Goal: Transaction & Acquisition: Purchase product/service

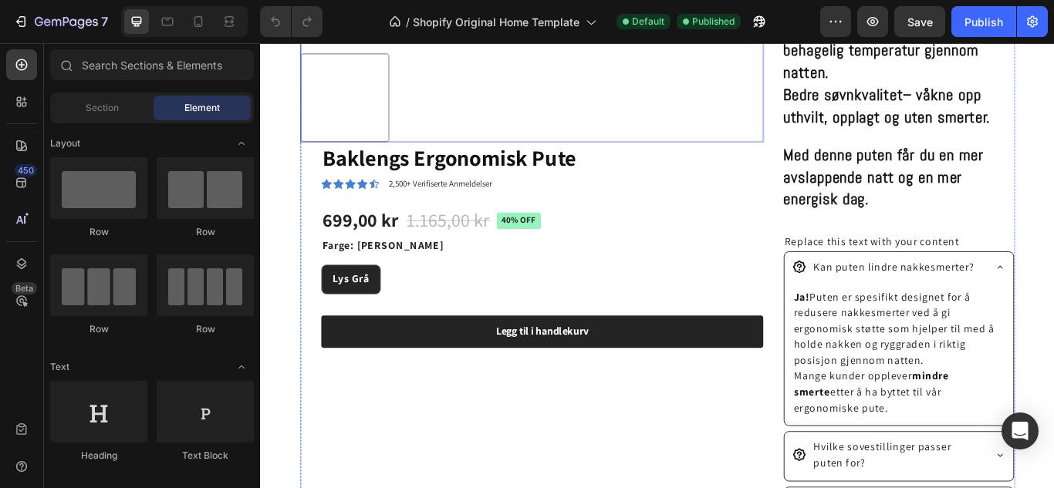
scroll to position [755, 0]
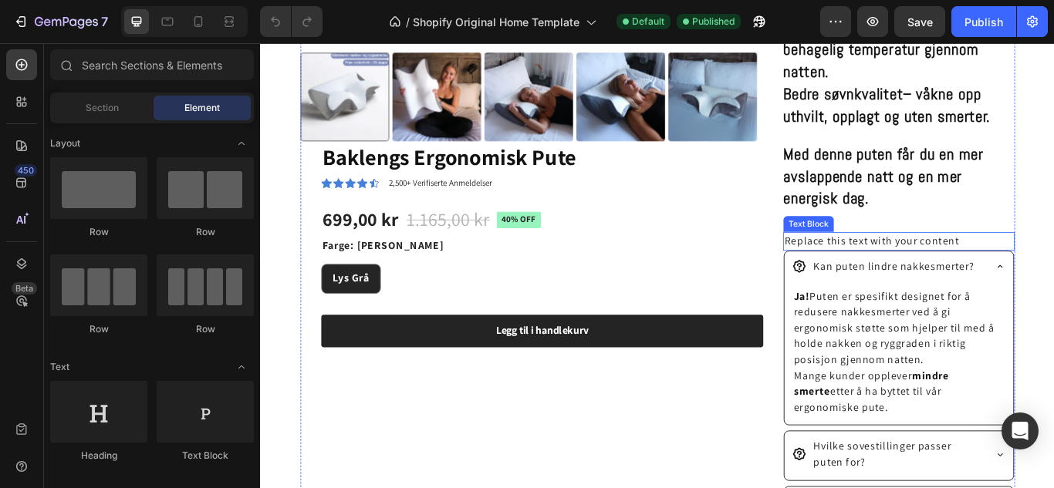
click at [919, 282] on div "Replace this text with your content" at bounding box center [1005, 275] width 270 height 22
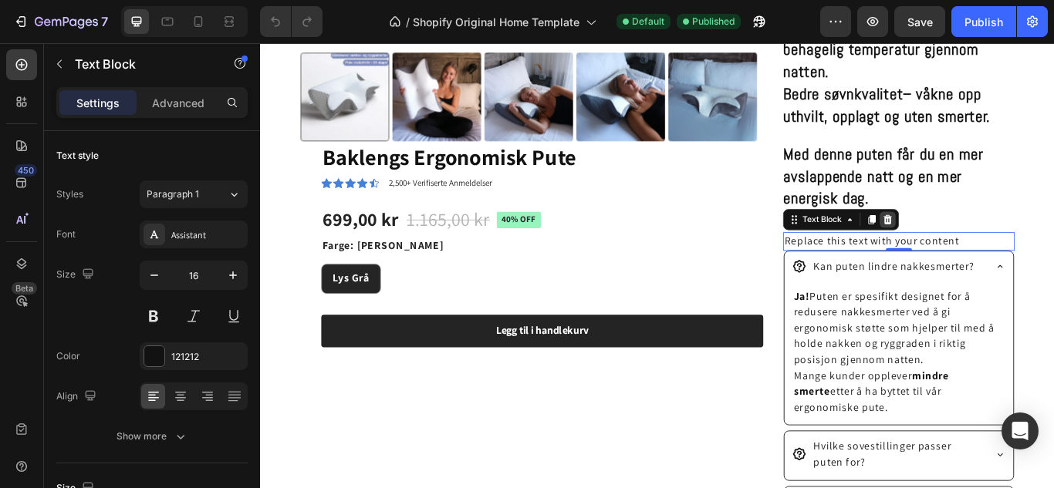
click at [988, 248] on icon at bounding box center [991, 249] width 12 height 12
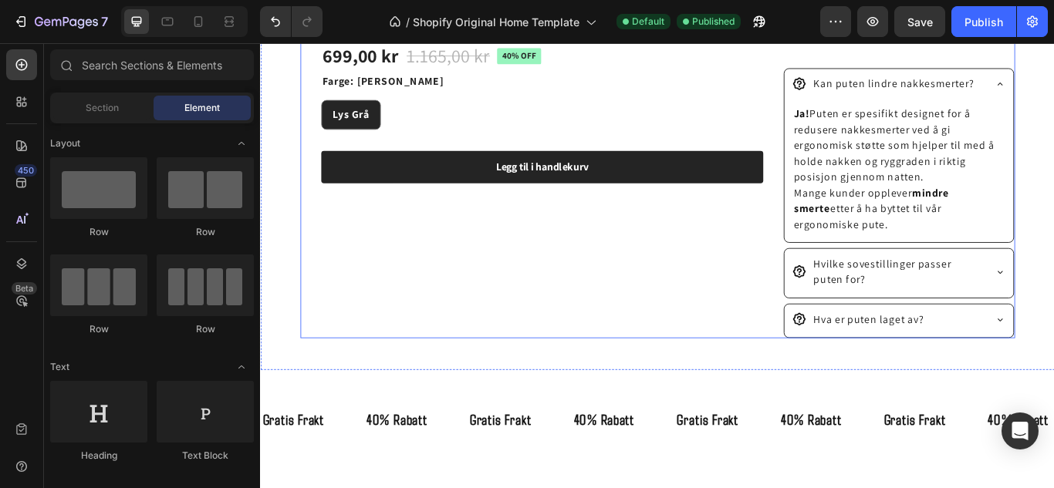
scroll to position [913, 0]
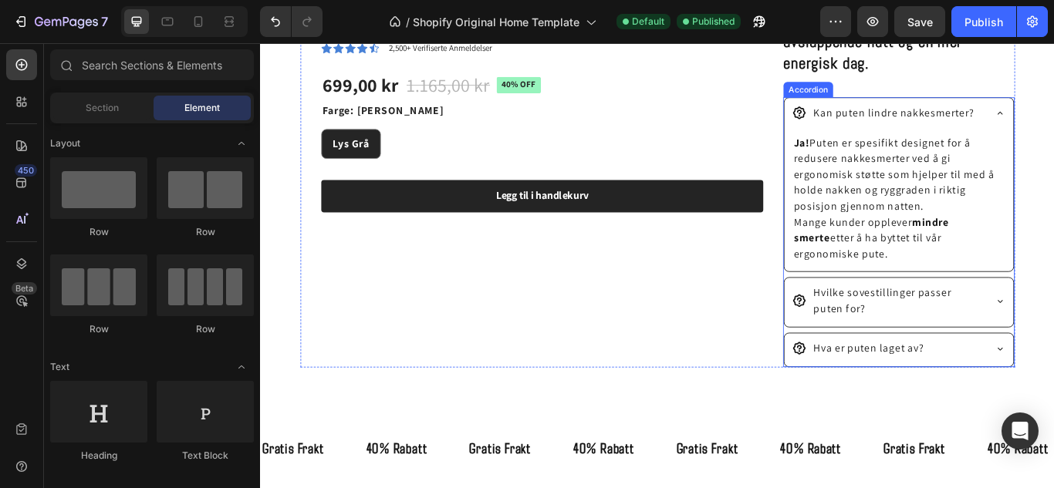
click at [1053, 347] on div "Hvilke sovestillinger passer puten for?" at bounding box center [1004, 345] width 267 height 57
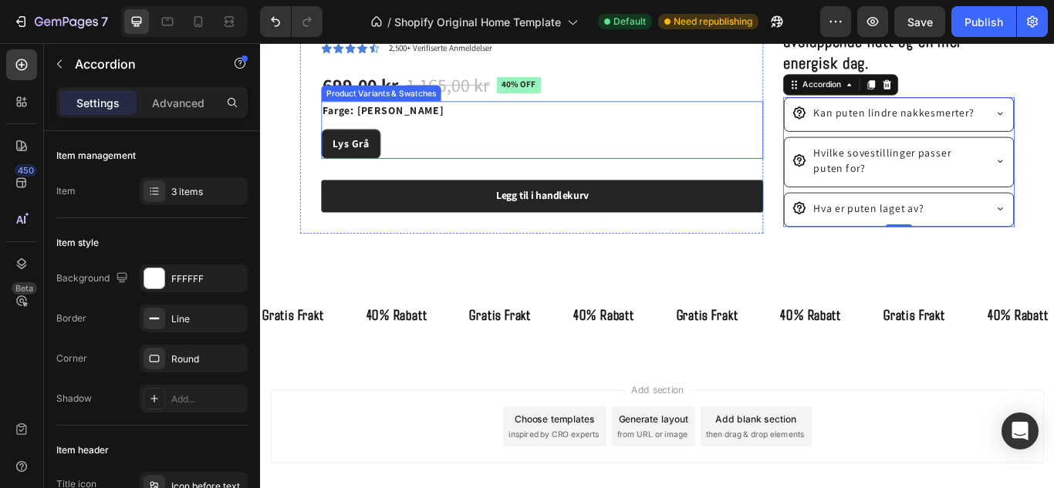
click at [796, 144] on div "Lys Grå Lys Grå Lys Grå" at bounding box center [588, 161] width 515 height 35
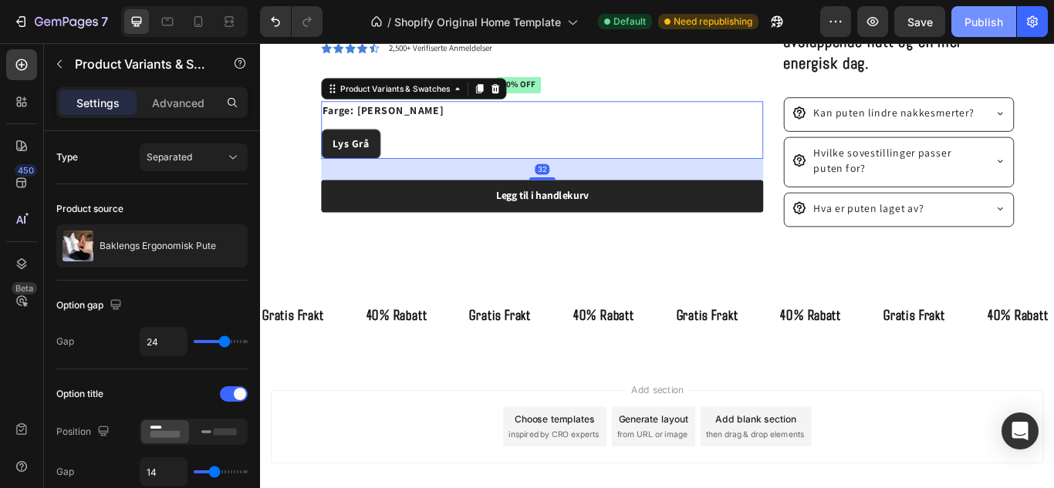
click at [968, 30] on button "Publish" at bounding box center [983, 21] width 65 height 31
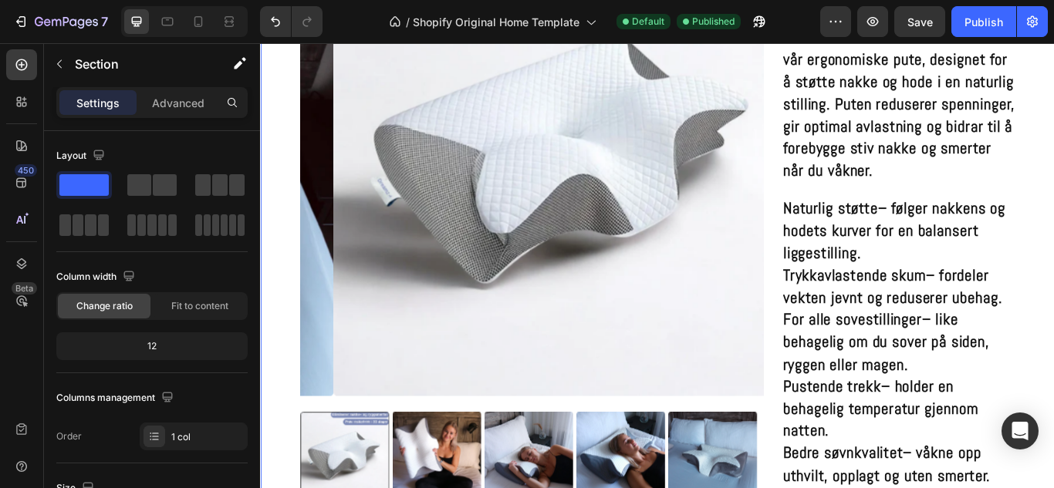
scroll to position [331, 0]
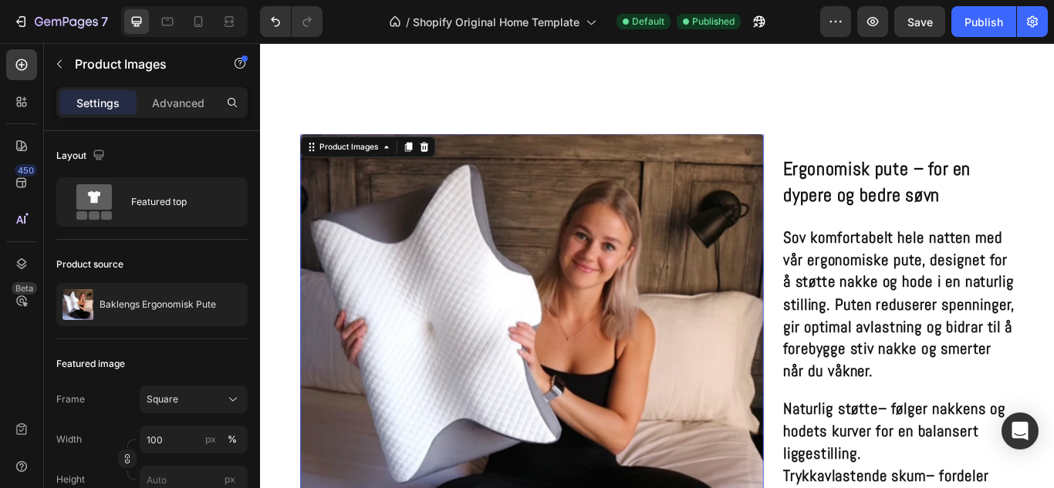
scroll to position [0, 0]
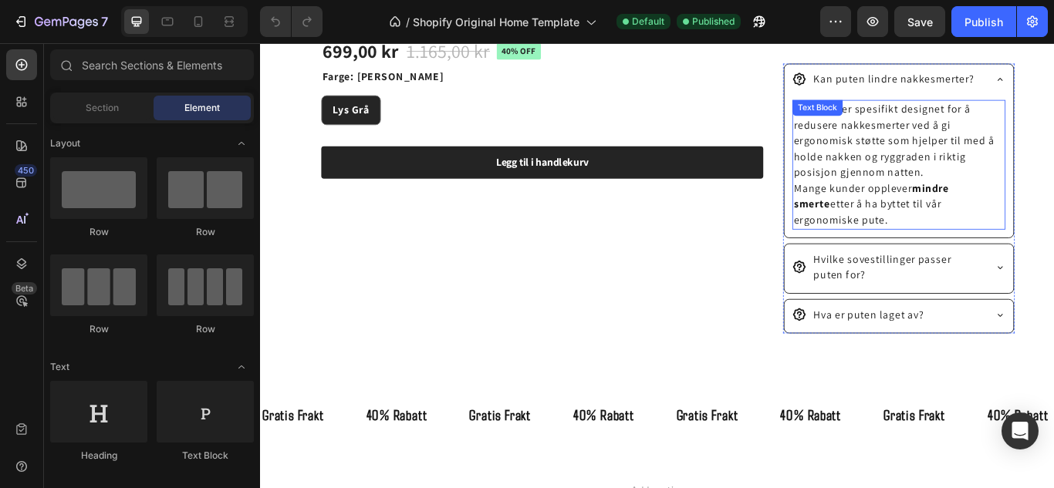
scroll to position [946, 0]
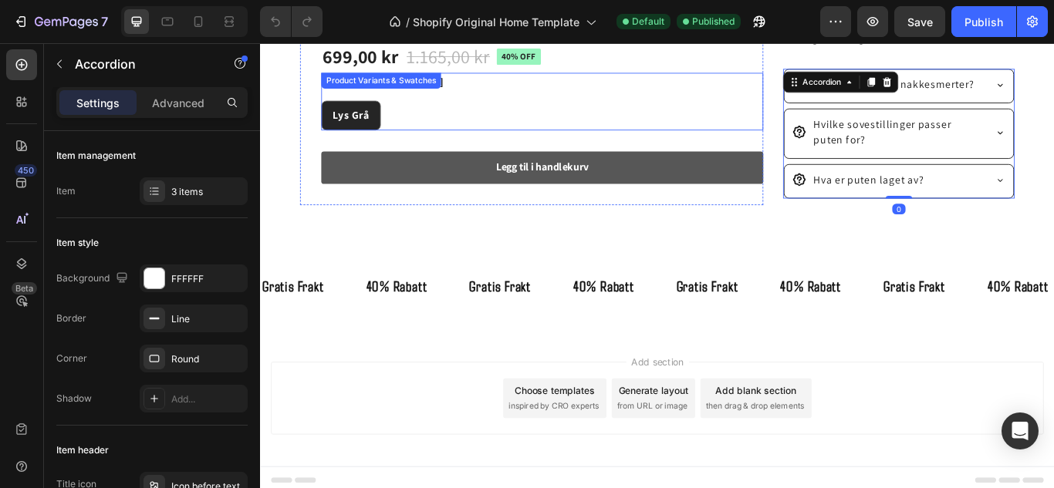
scroll to position [945, 0]
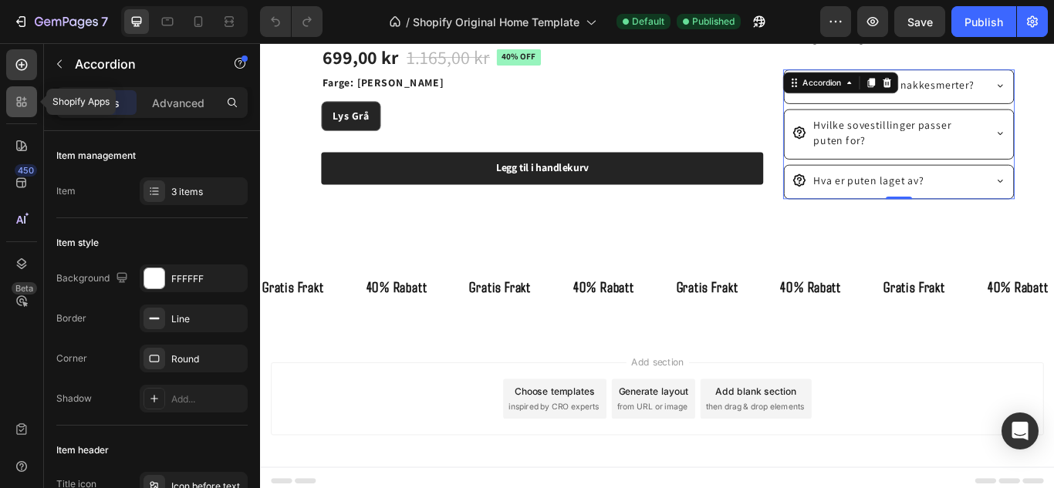
click at [24, 103] on icon at bounding box center [24, 105] width 5 height 5
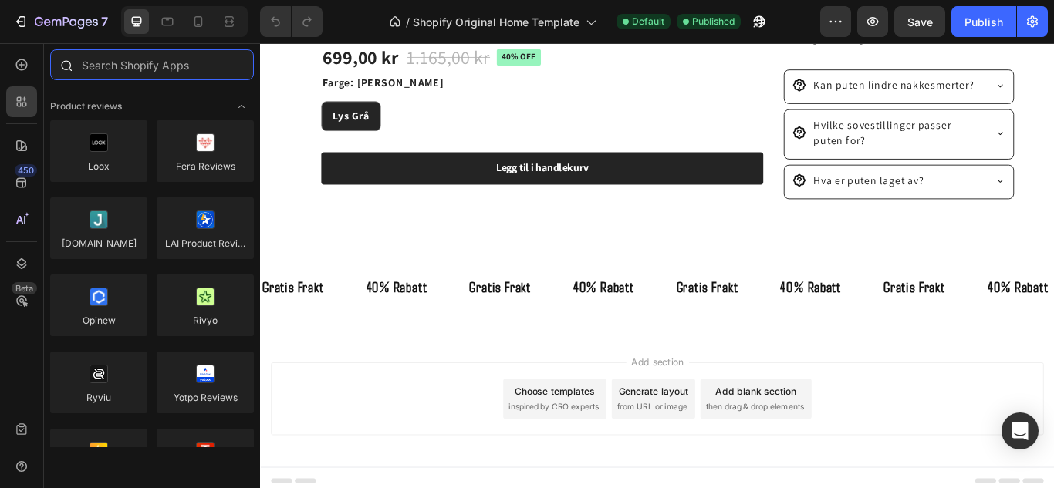
click at [125, 74] on input "text" at bounding box center [152, 64] width 204 height 31
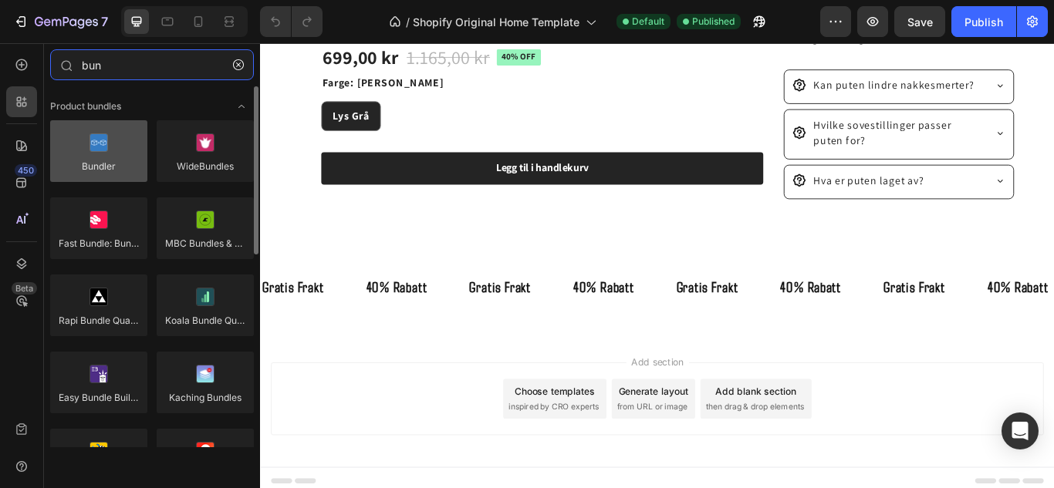
type input "bun"
click at [106, 153] on div at bounding box center [98, 151] width 97 height 62
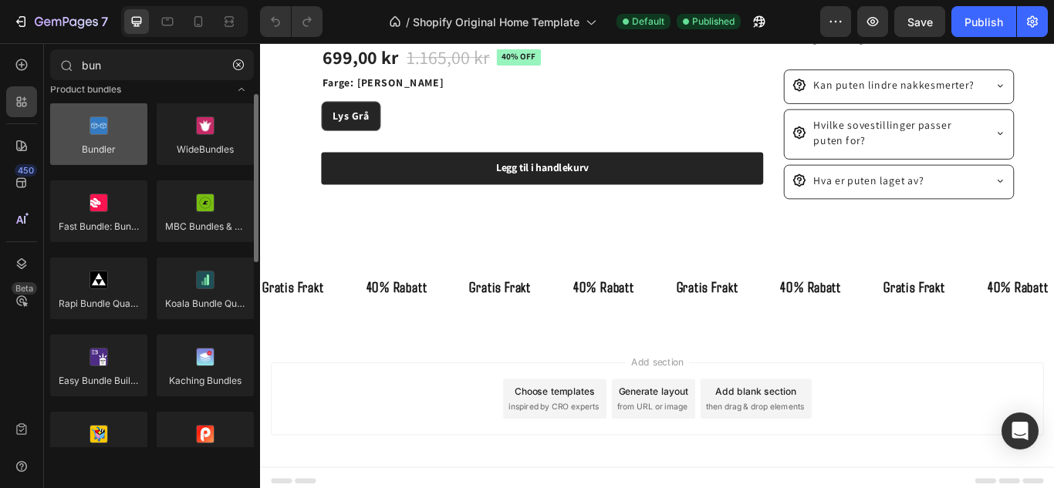
scroll to position [16, 0]
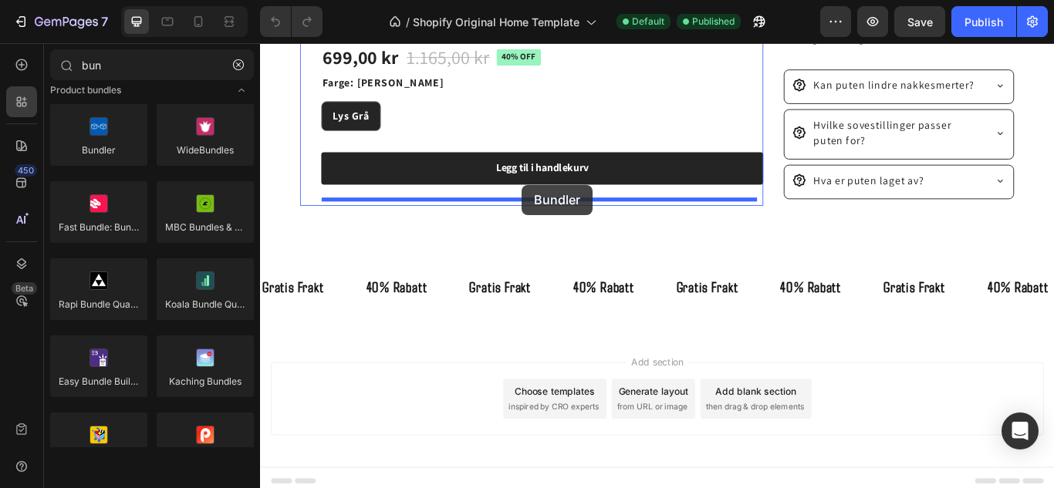
drag, startPoint x: 362, startPoint y: 186, endPoint x: 565, endPoint y: 208, distance: 204.2
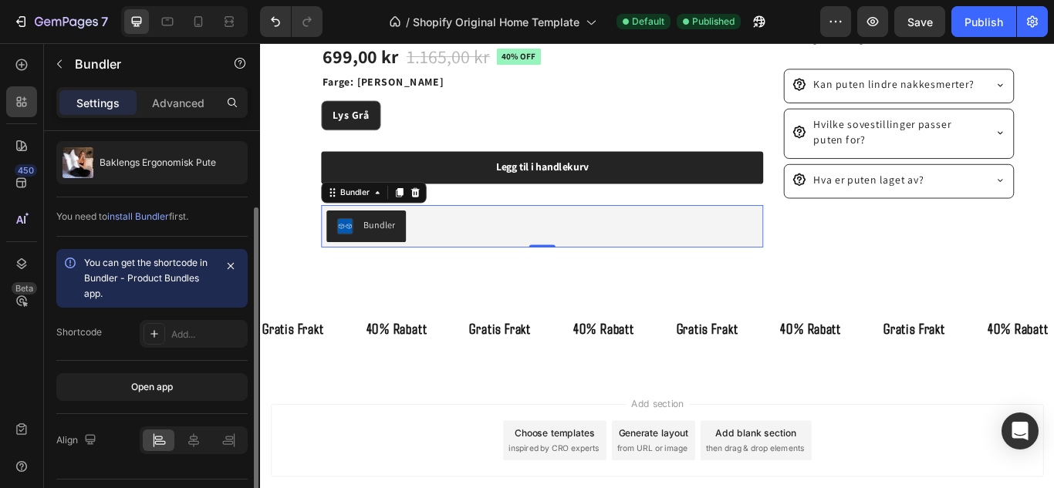
scroll to position [65, 0]
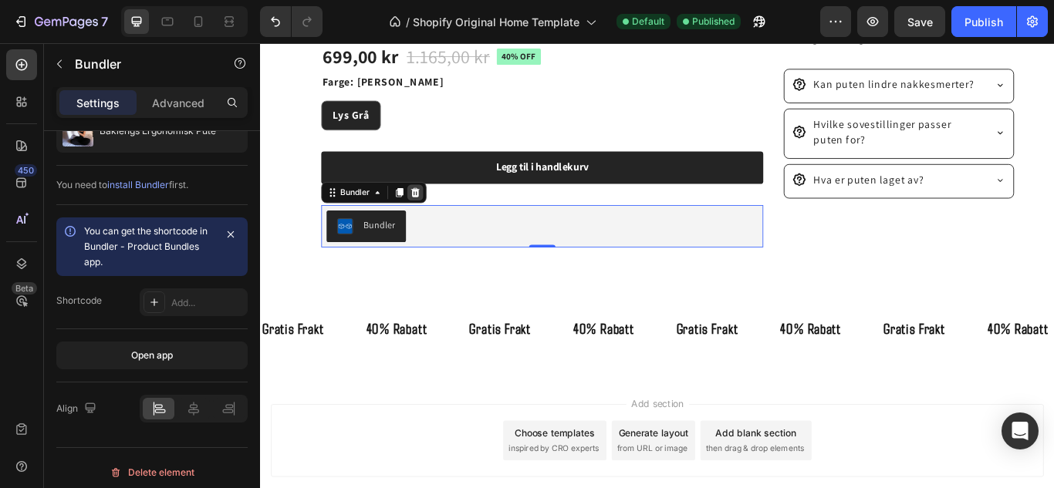
click at [441, 214] on icon at bounding box center [441, 216] width 10 height 11
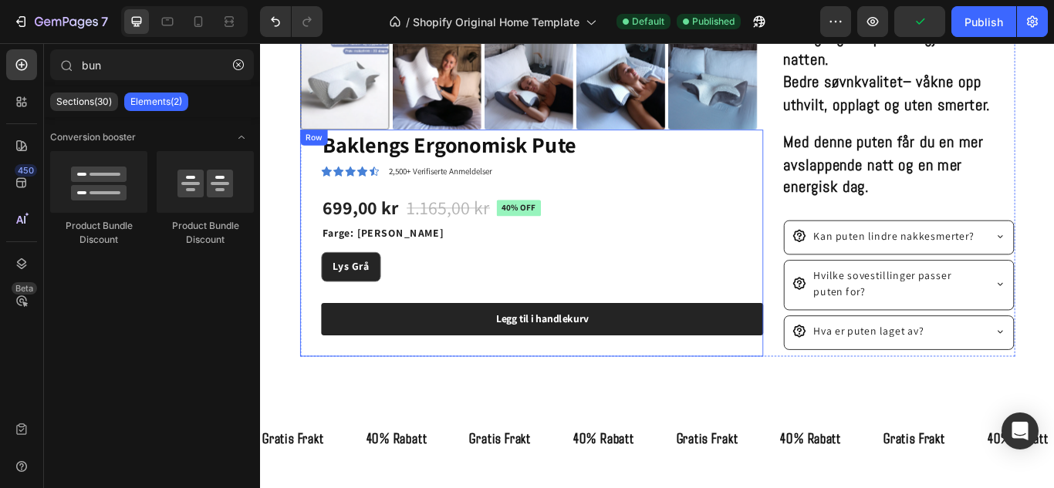
scroll to position [768, 0]
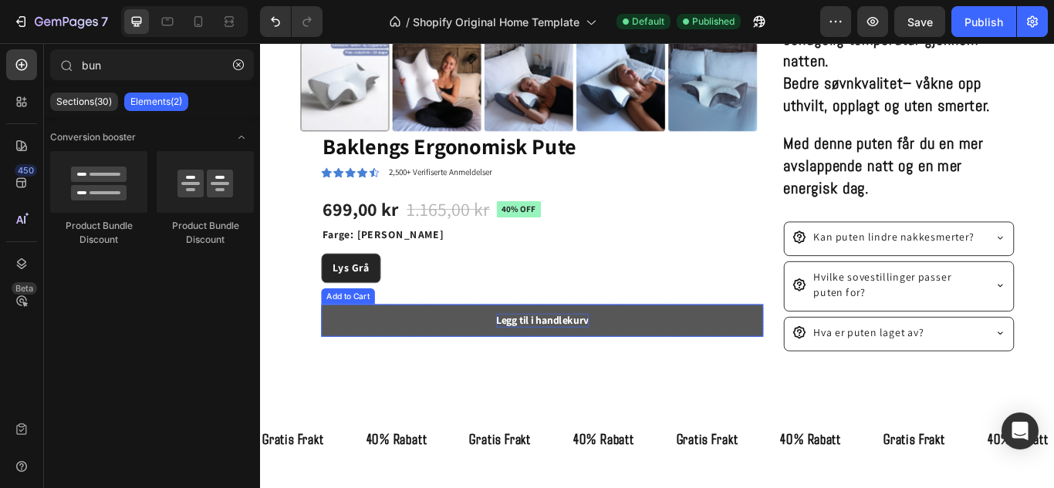
click at [566, 365] on div "Legg til i handlekurv" at bounding box center [589, 367] width 108 height 16
